Goal: Information Seeking & Learning: Learn about a topic

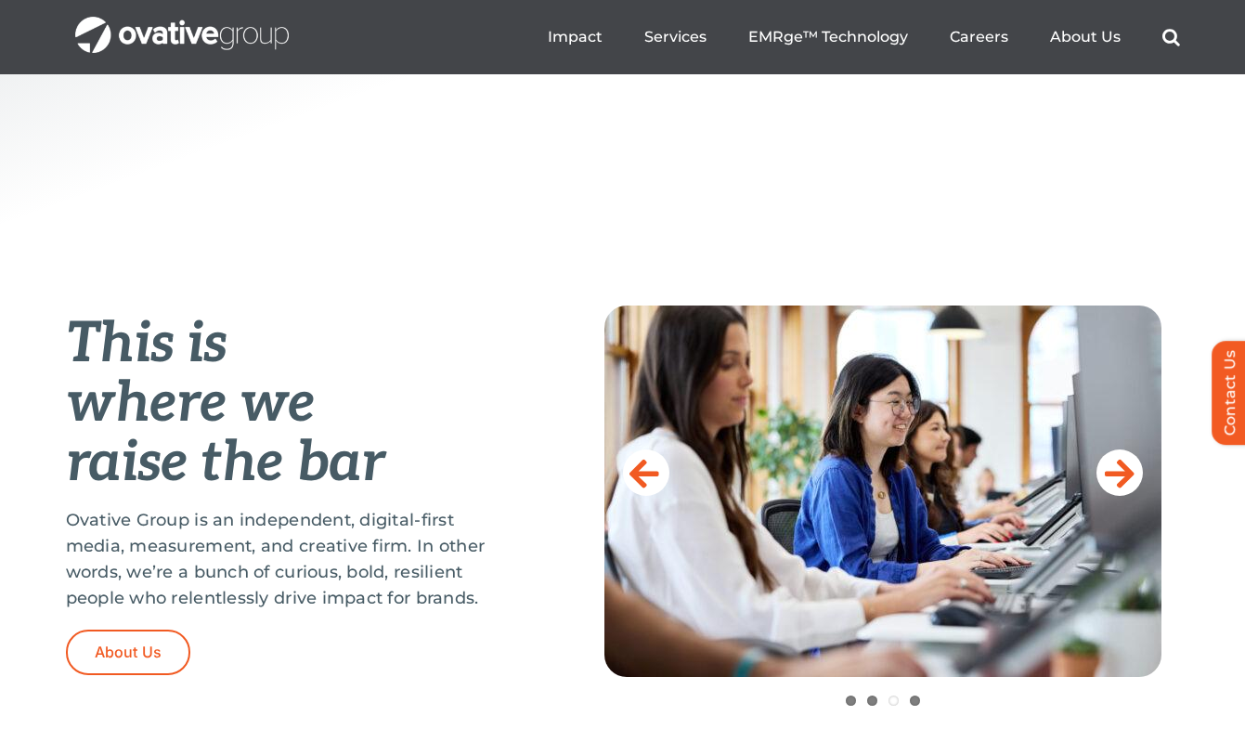
scroll to position [554, 0]
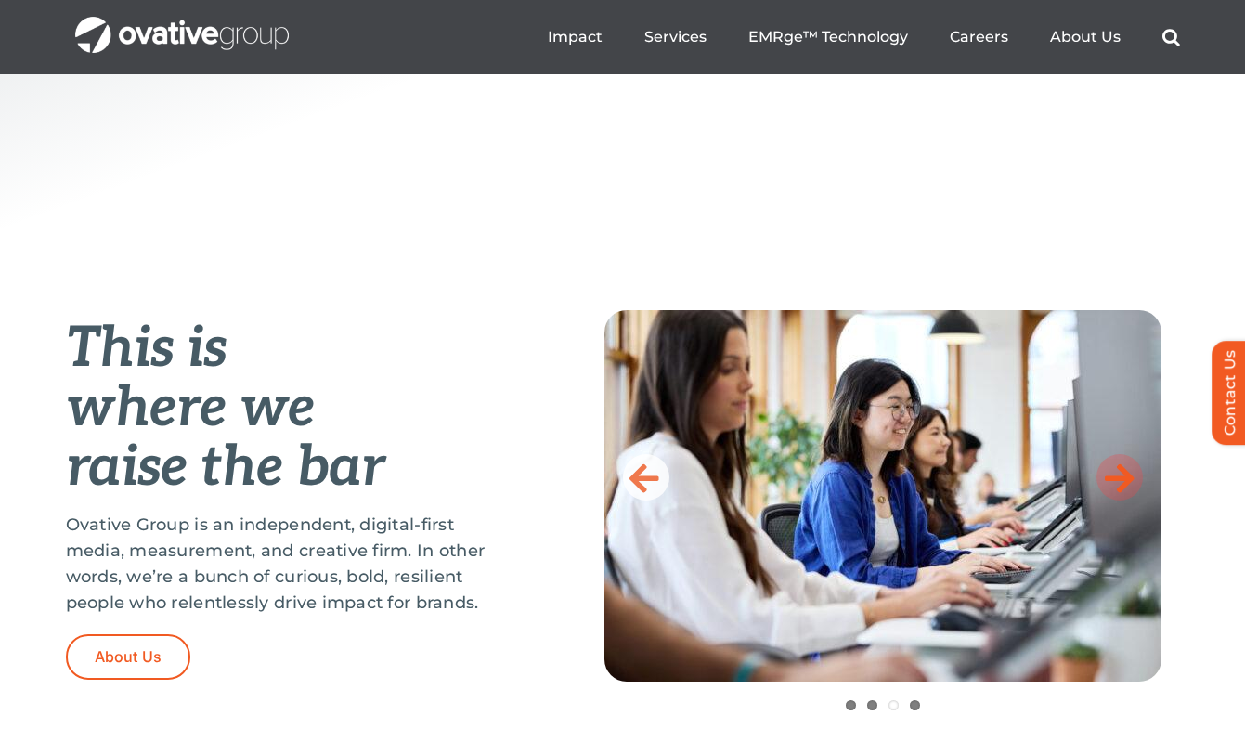
click at [1124, 468] on icon at bounding box center [1120, 477] width 30 height 37
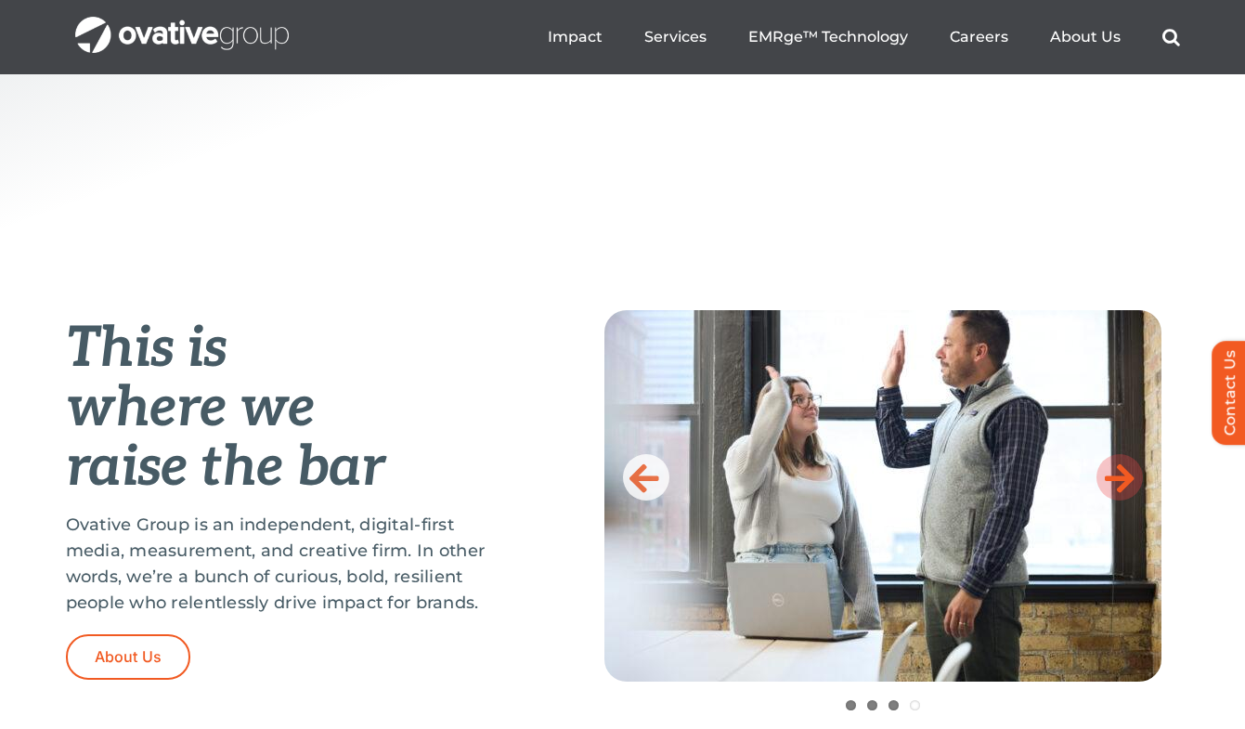
click at [1124, 468] on icon at bounding box center [1120, 477] width 30 height 37
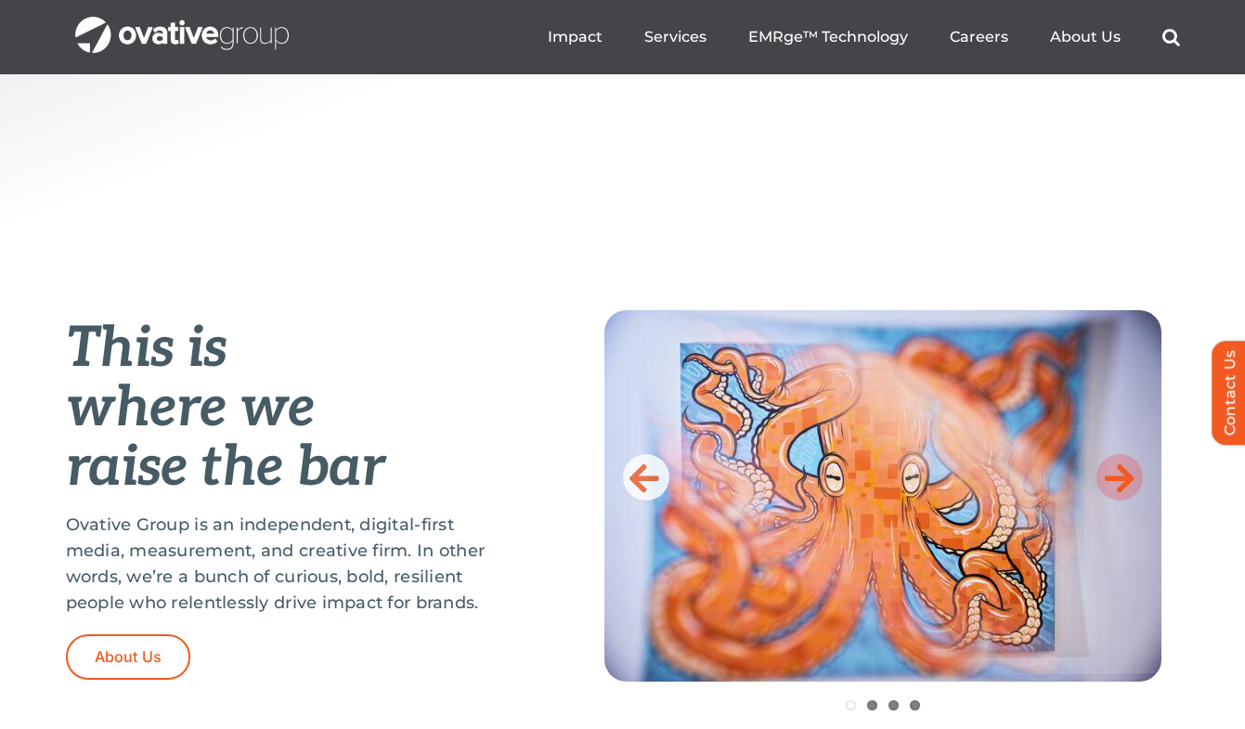
click at [1124, 468] on icon at bounding box center [1120, 477] width 30 height 37
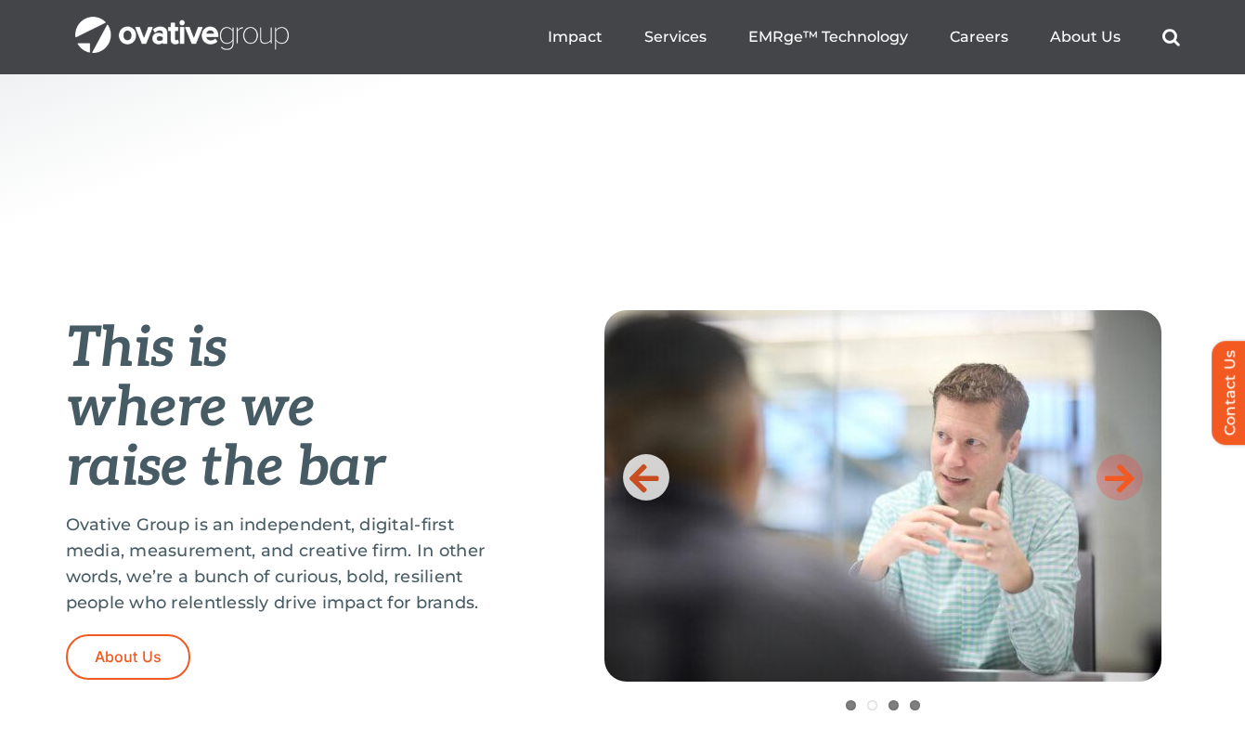
click at [1120, 468] on icon at bounding box center [1120, 477] width 30 height 37
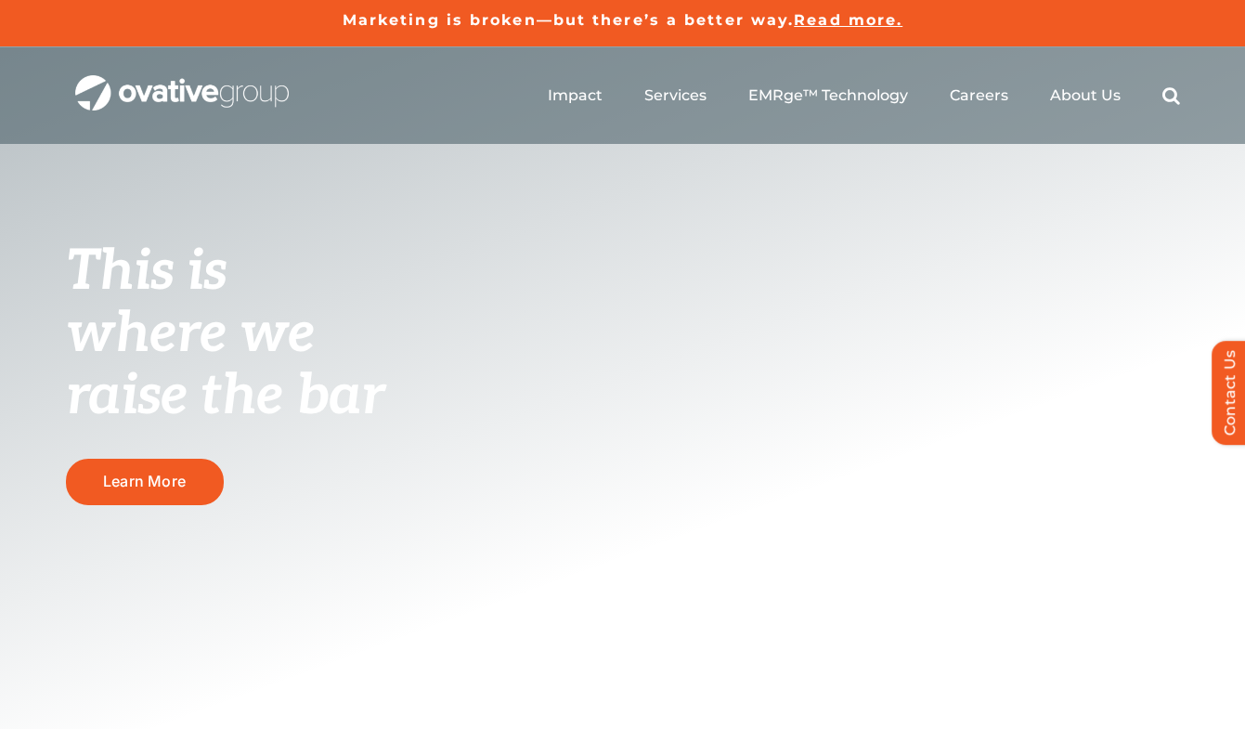
scroll to position [0, 0]
click at [205, 492] on link "Learn More" at bounding box center [145, 481] width 158 height 45
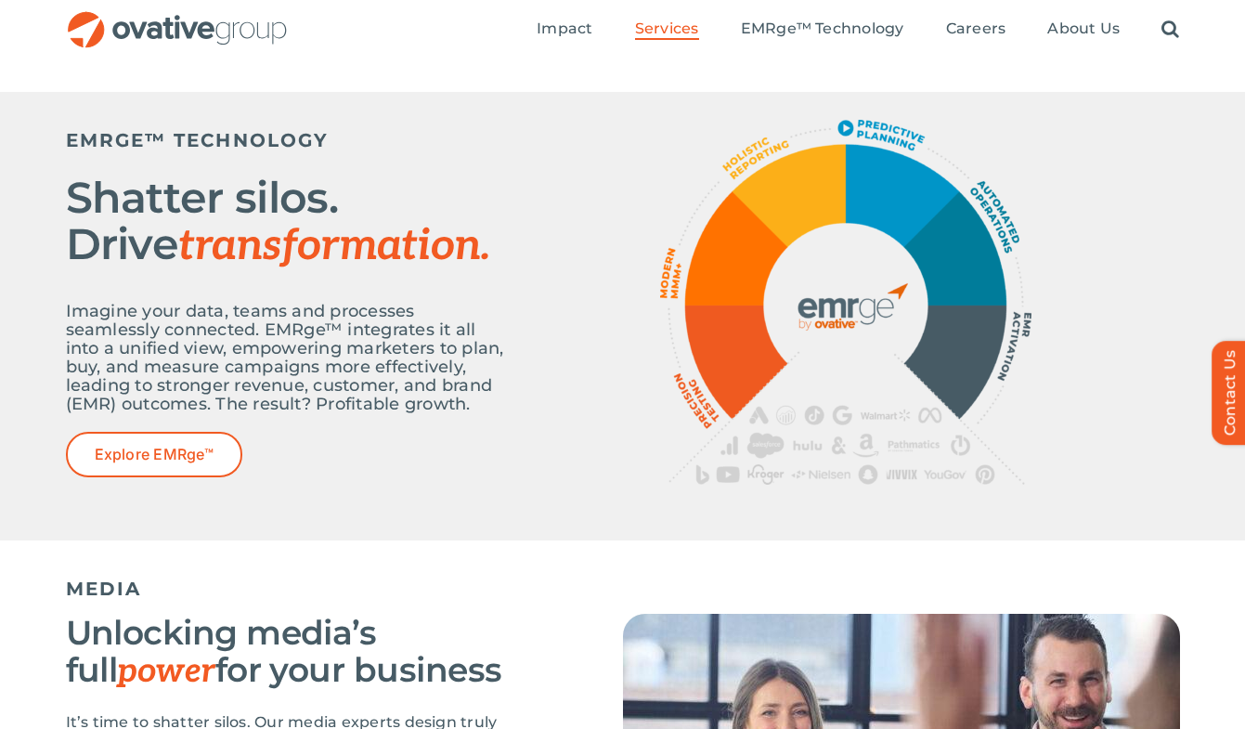
scroll to position [347, 0]
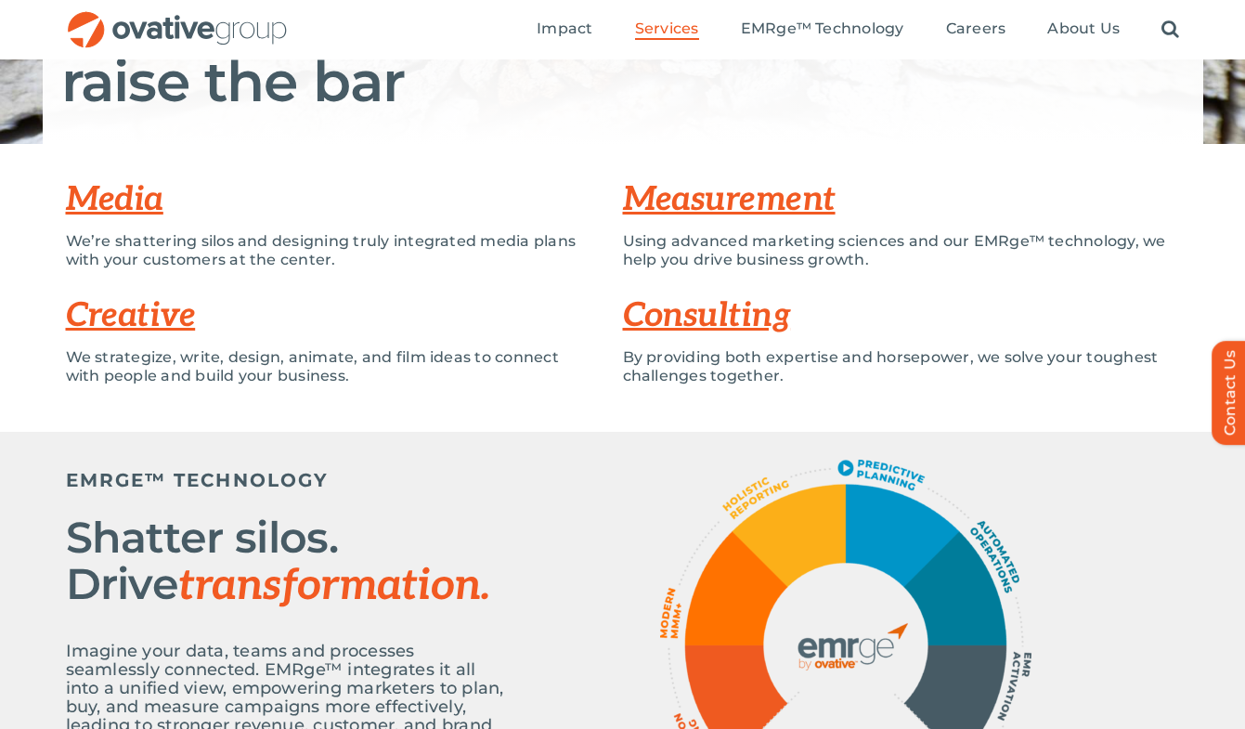
click at [1068, 18] on ul "Impact Expert Insights Case Studies Awards & Press Services Media Measurement C…" at bounding box center [858, 29] width 642 height 59
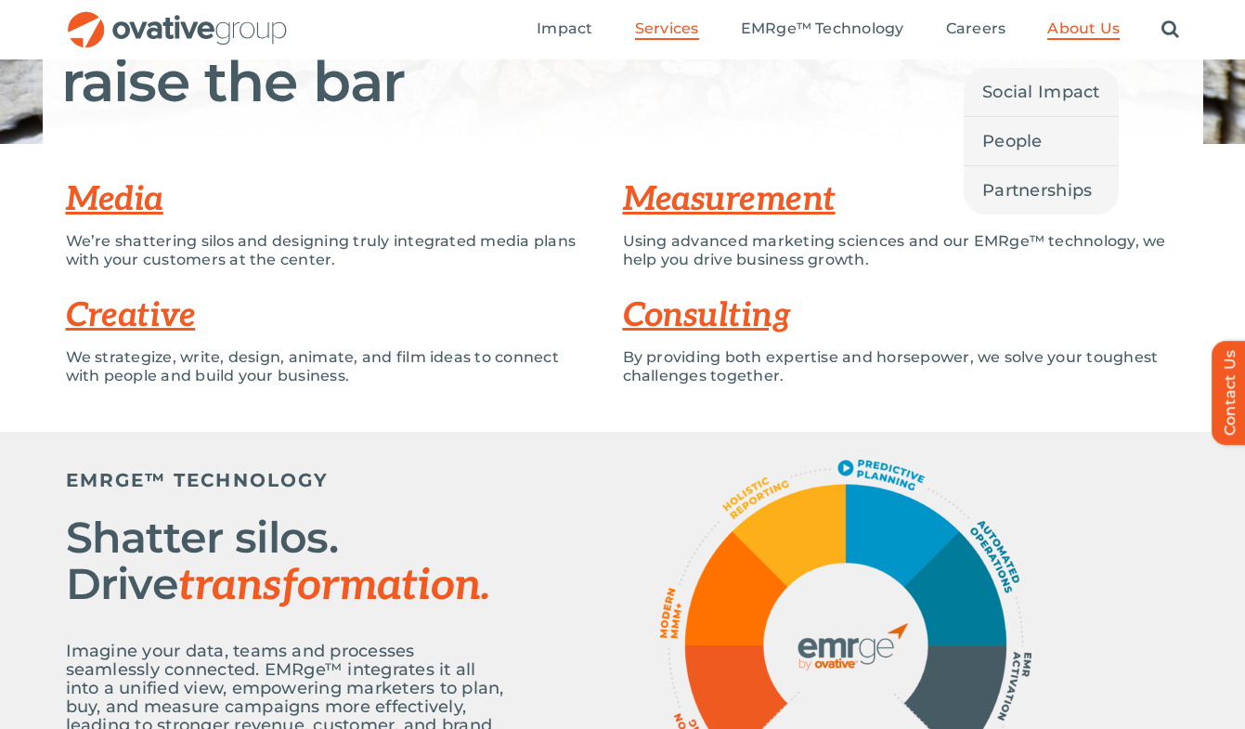
click at [1075, 39] on link "About Us" at bounding box center [1083, 29] width 72 height 20
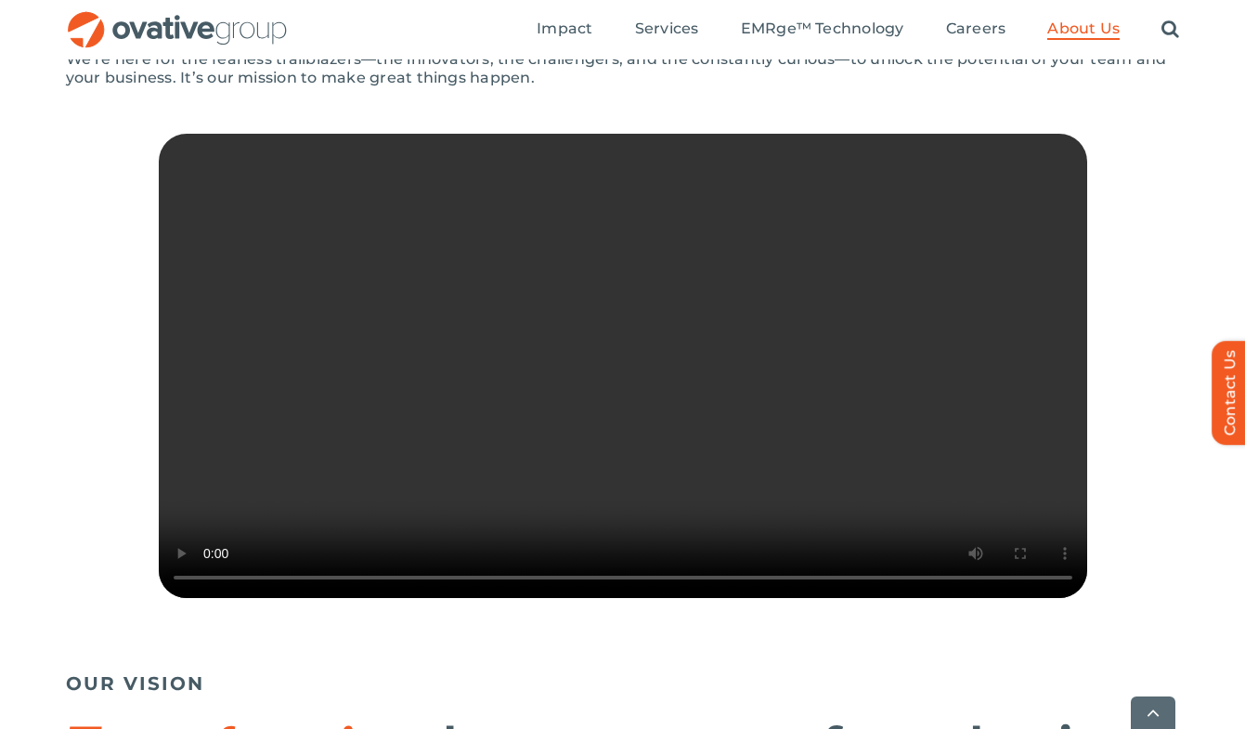
scroll to position [441, 0]
click at [992, 598] on video "Sorry, your browser doesn't support embedded videos." at bounding box center [623, 366] width 928 height 464
drag, startPoint x: 995, startPoint y: 560, endPoint x: 995, endPoint y: 577, distance: 17.6
click at [995, 577] on video "Sorry, your browser doesn't support embedded videos." at bounding box center [623, 366] width 928 height 464
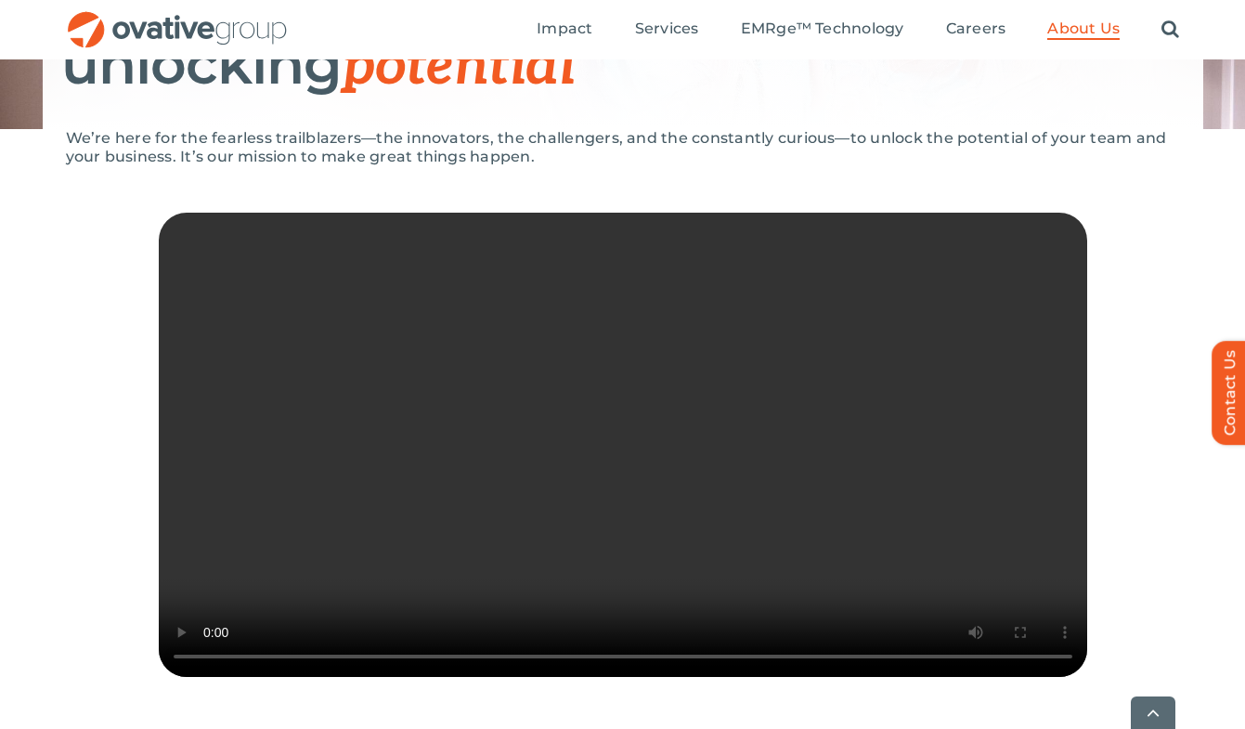
scroll to position [362, 0]
click at [995, 677] on video "Sorry, your browser doesn't support embedded videos." at bounding box center [623, 445] width 928 height 464
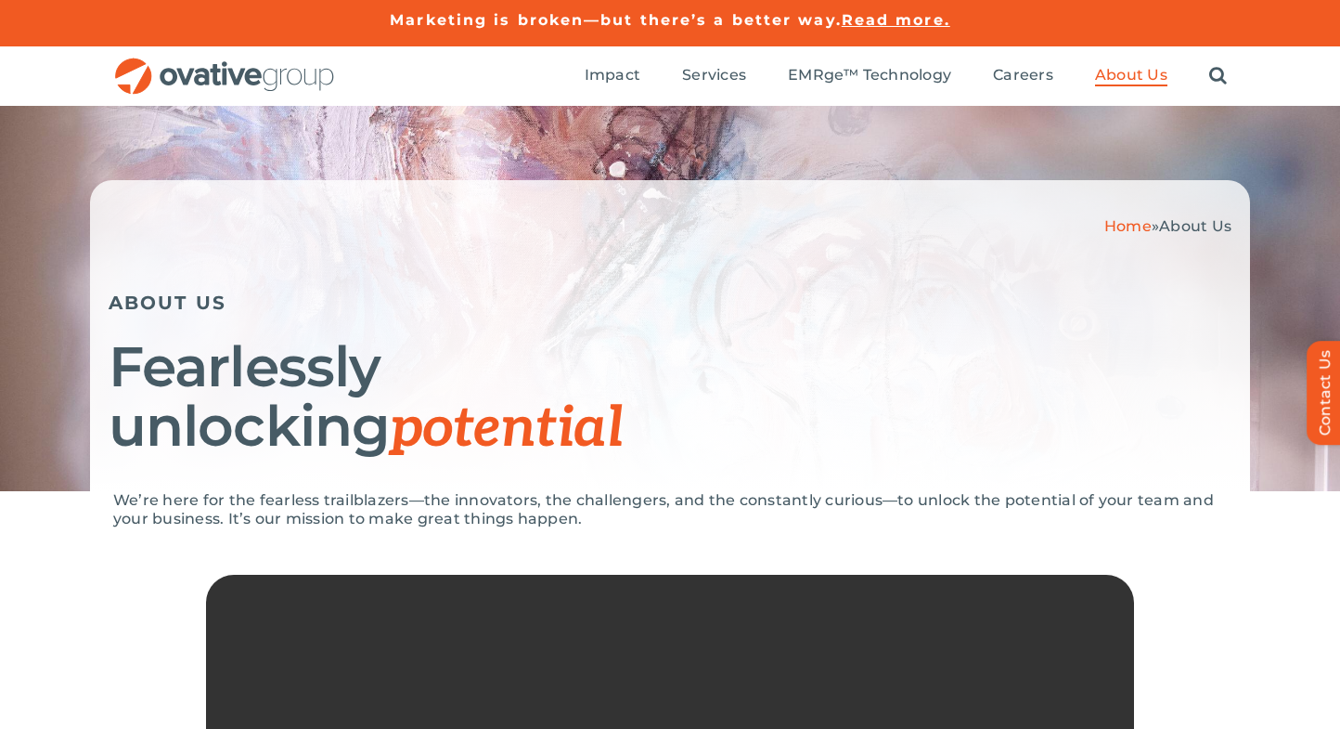
scroll to position [0, 0]
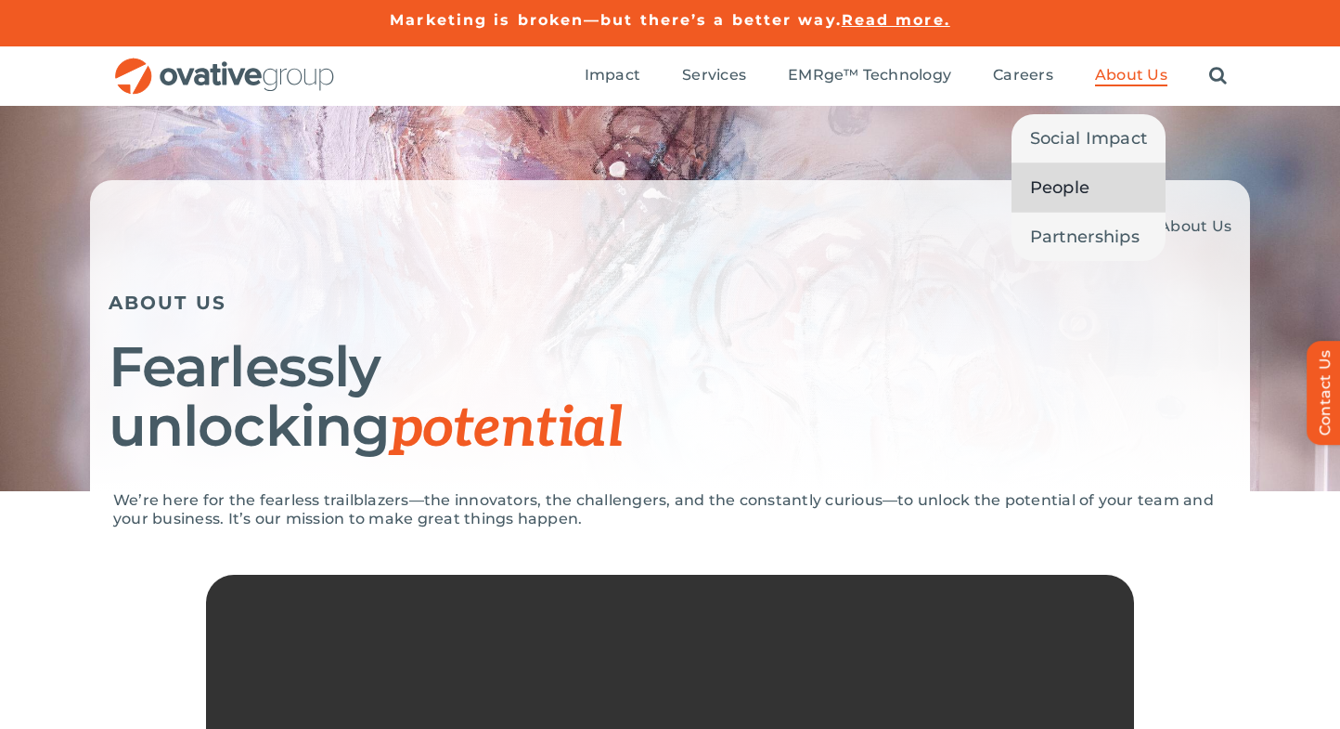
click at [1085, 180] on span "People" at bounding box center [1060, 188] width 60 height 26
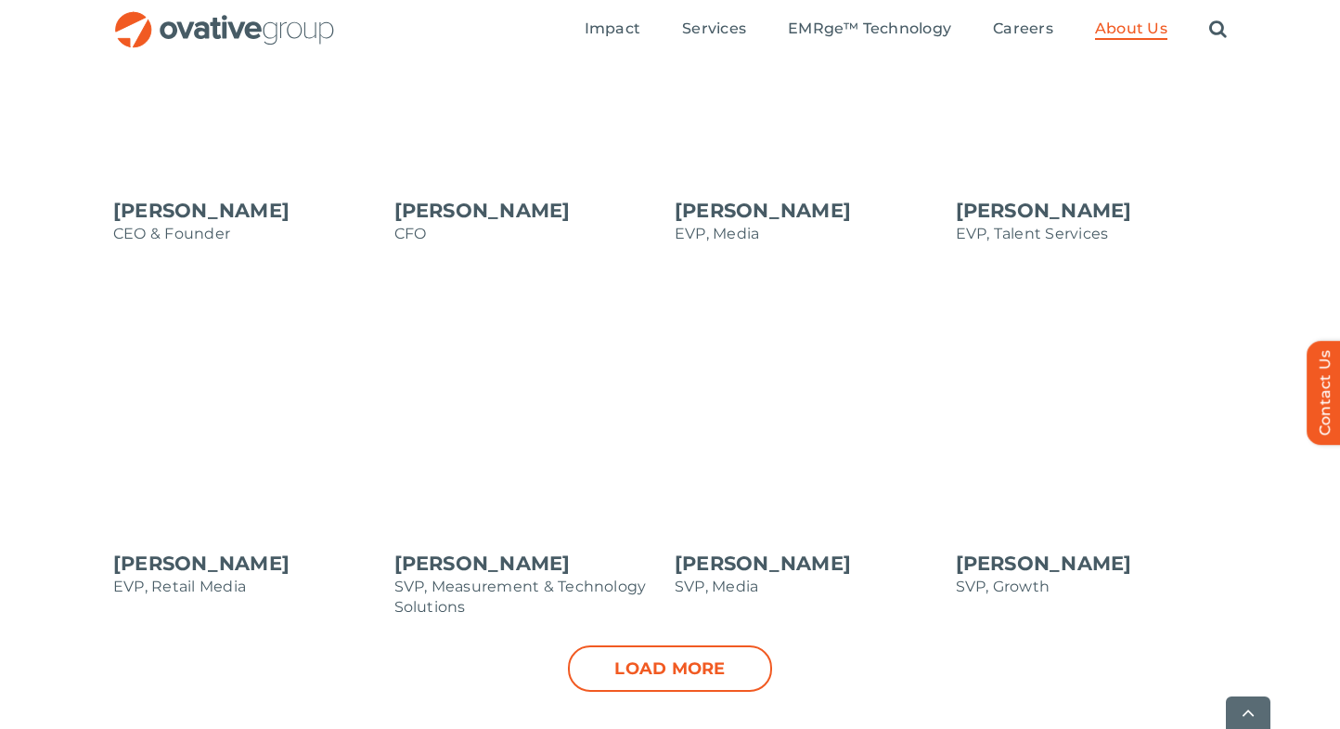
scroll to position [1838, 0]
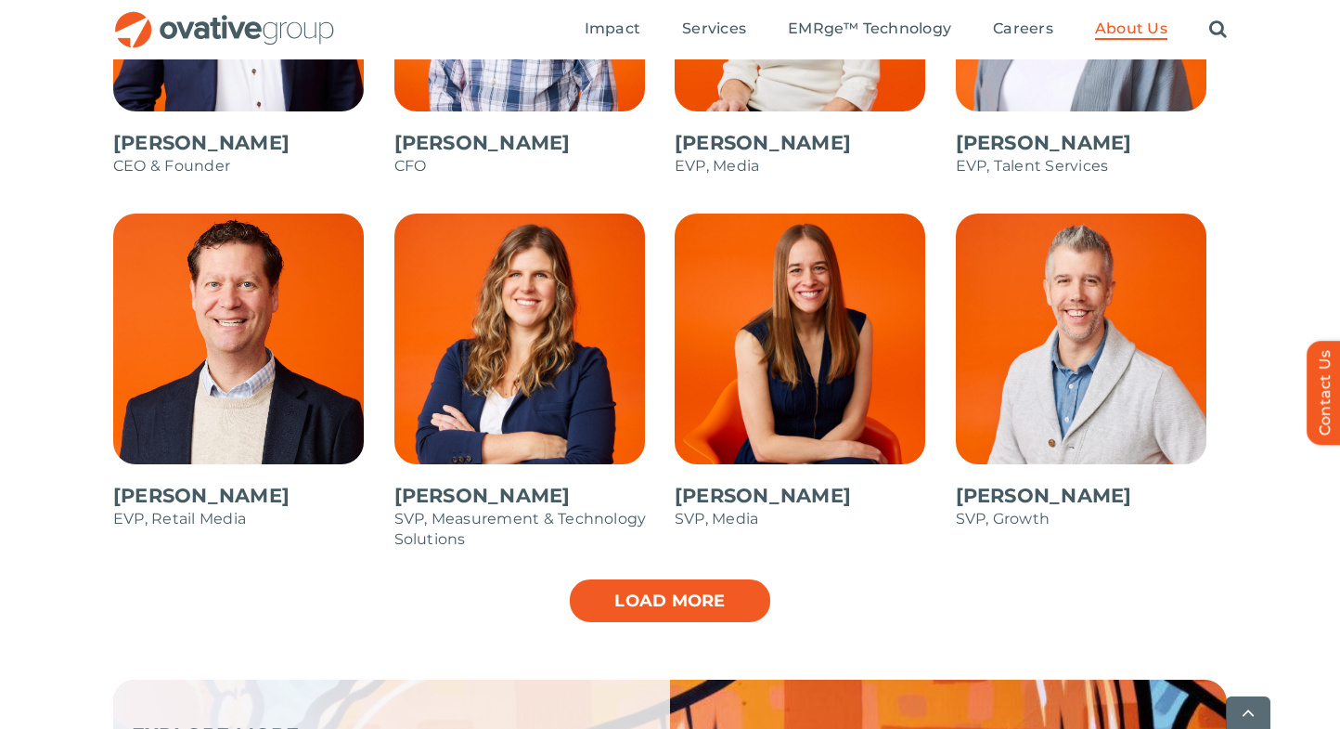
click at [717, 615] on link "Load more" at bounding box center [670, 600] width 204 height 46
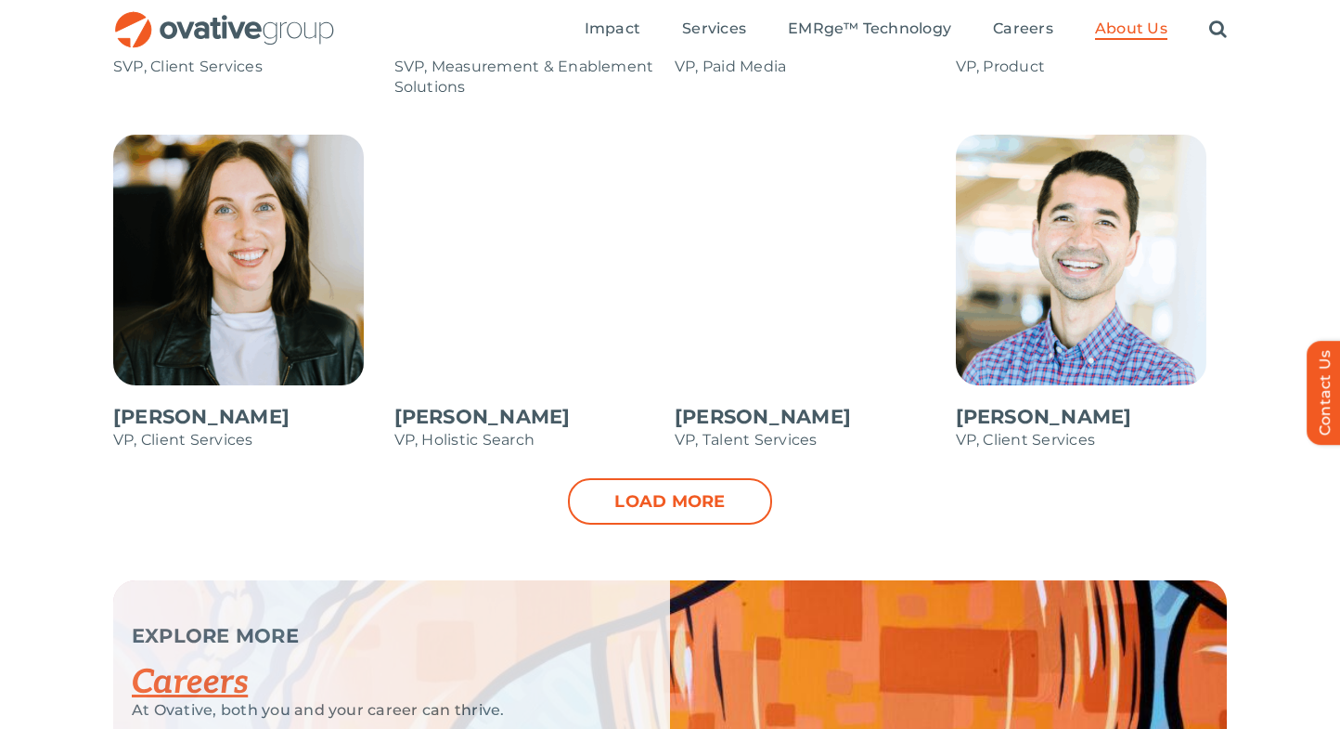
scroll to position [2660, 0]
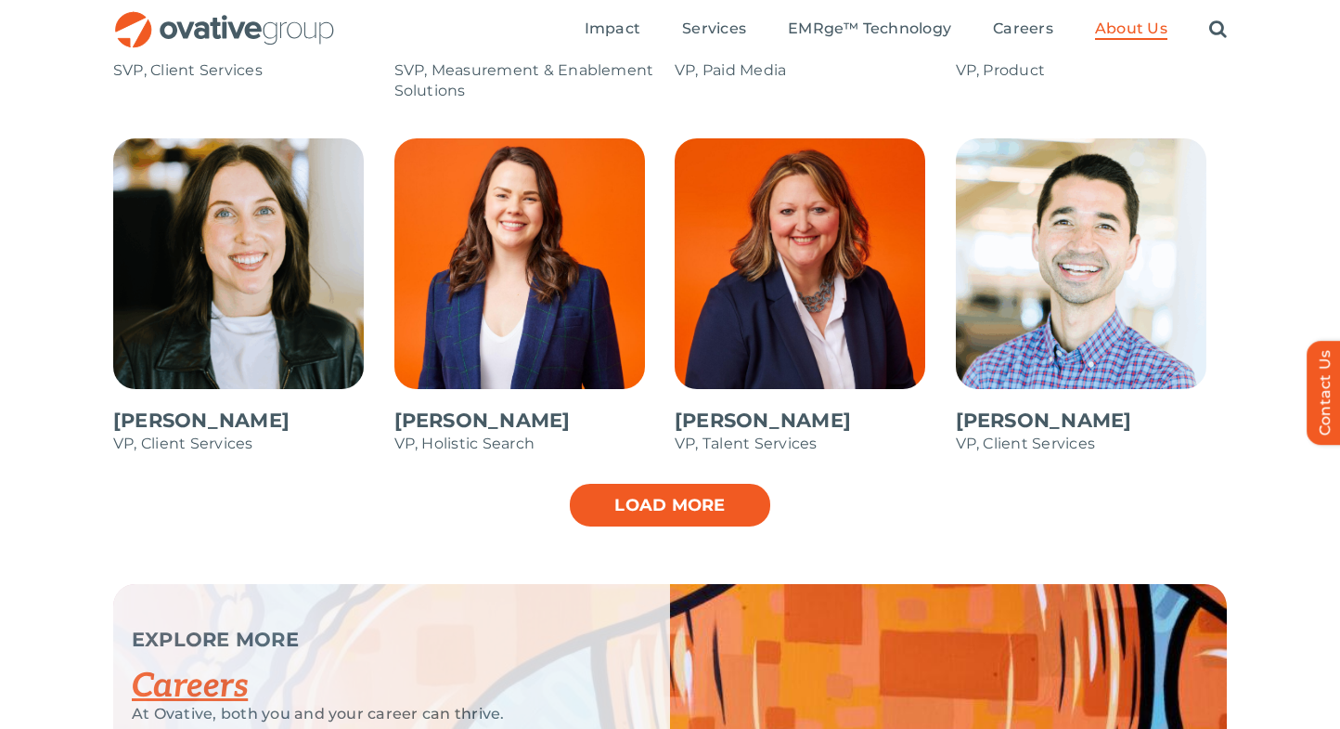
click at [730, 507] on link "Load more" at bounding box center [670, 505] width 204 height 46
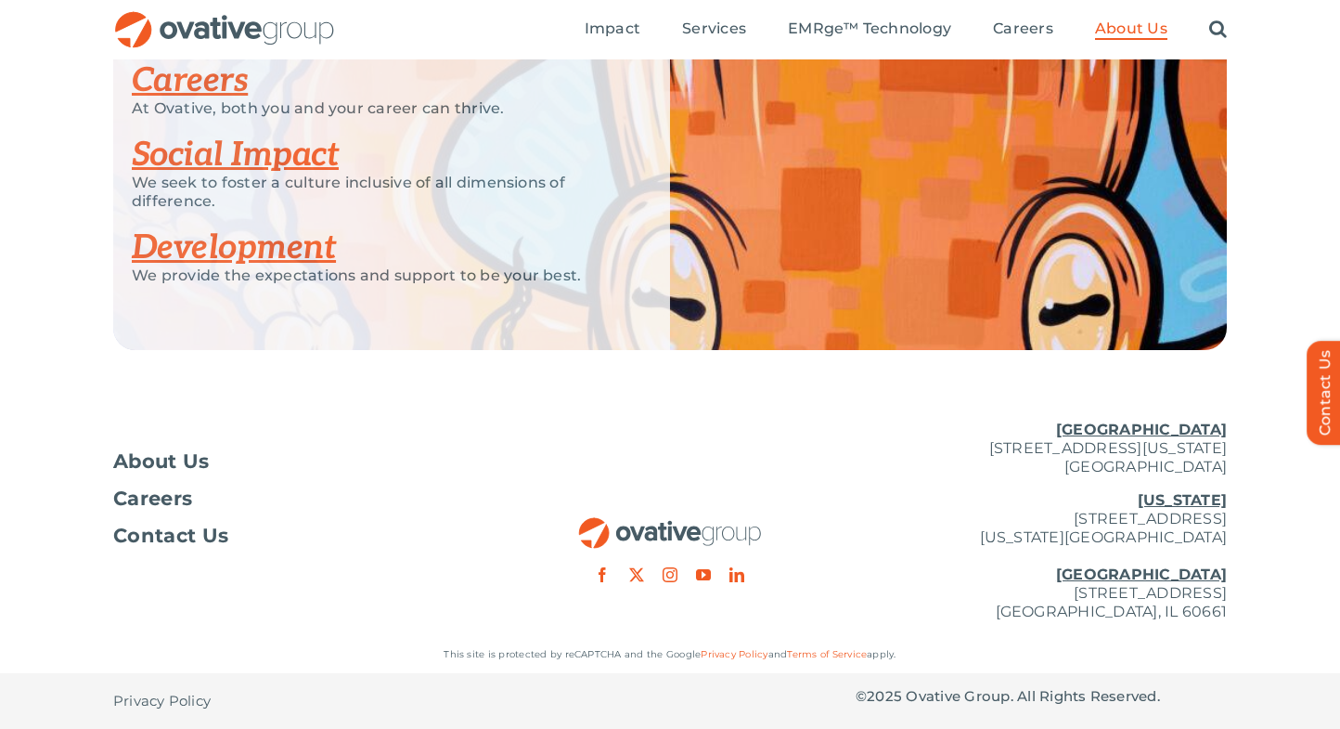
scroll to position [3571, 0]
click at [265, 162] on link "Social Impact" at bounding box center [235, 155] width 207 height 41
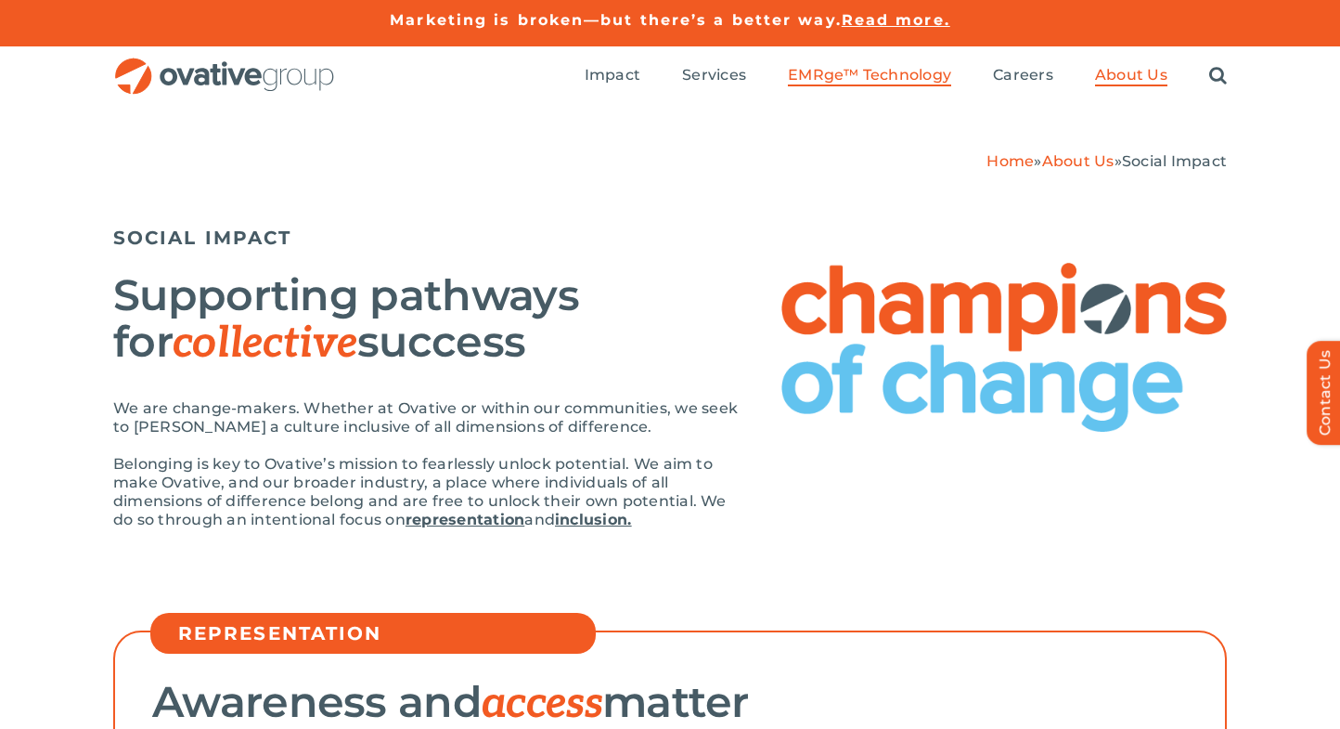
click at [926, 66] on span "EMRge™ Technology" at bounding box center [869, 75] width 163 height 19
